Goal: Task Accomplishment & Management: Manage account settings

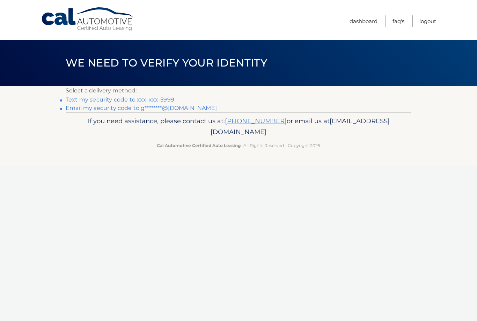
click at [160, 99] on link "Text my security code to xxx-xxx-5999" at bounding box center [120, 99] width 109 height 7
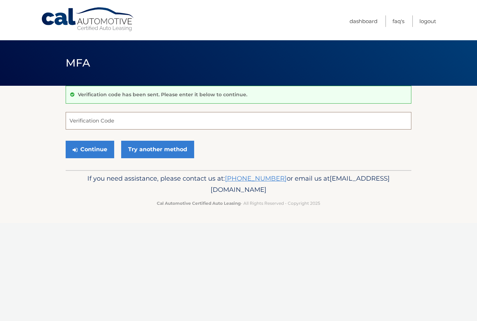
click at [144, 125] on input "Verification Code" at bounding box center [239, 120] width 346 height 17
type input "548807"
click at [93, 148] on button "Continue" at bounding box center [90, 149] width 49 height 17
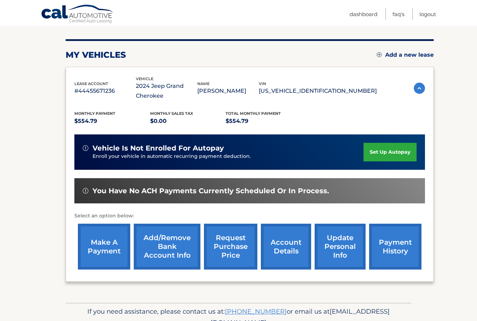
scroll to position [89, 0]
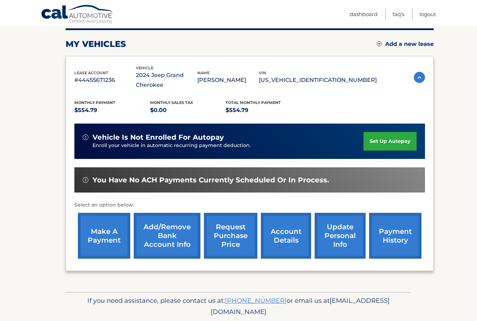
click at [105, 232] on link "make a payment" at bounding box center [104, 236] width 52 height 46
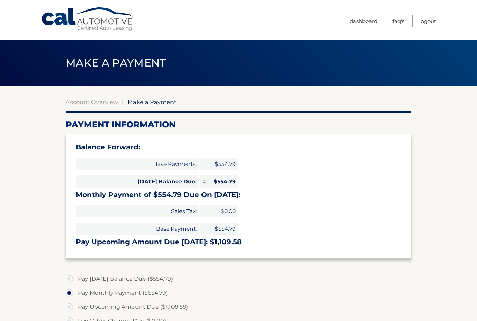
select select "Yzk1NjljOGMtNDcyMC00MGZjLWEzMmUtYzdmOWY3OTc2YzIz"
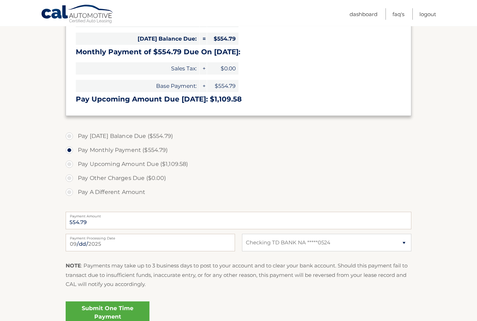
scroll to position [143, 0]
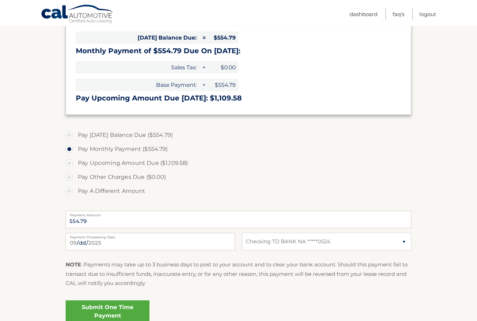
click at [125, 307] on link "Submit One Time Payment" at bounding box center [108, 311] width 84 height 22
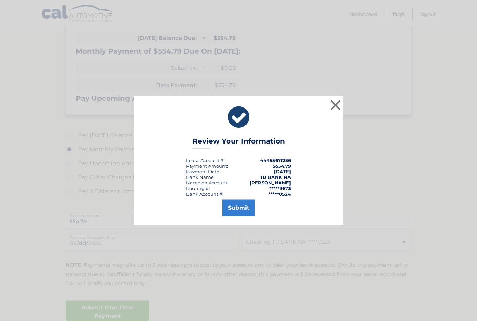
scroll to position [144, 0]
click at [237, 216] on button "Submit" at bounding box center [239, 207] width 33 height 17
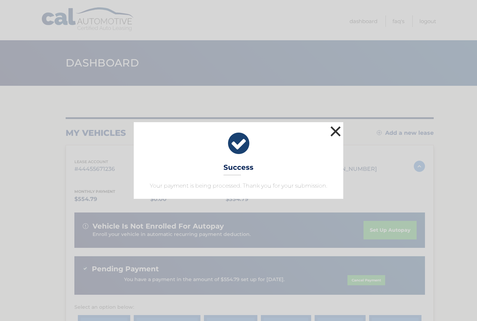
click at [337, 135] on button "×" at bounding box center [336, 131] width 14 height 14
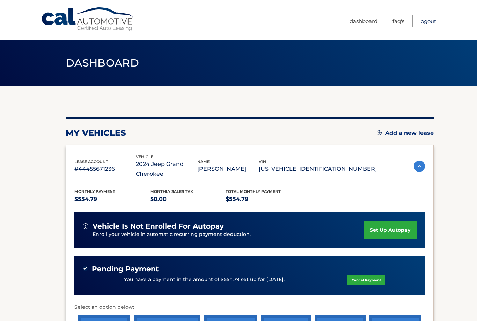
click at [433, 21] on link "Logout" at bounding box center [428, 21] width 17 height 12
